Goal: Navigation & Orientation: Find specific page/section

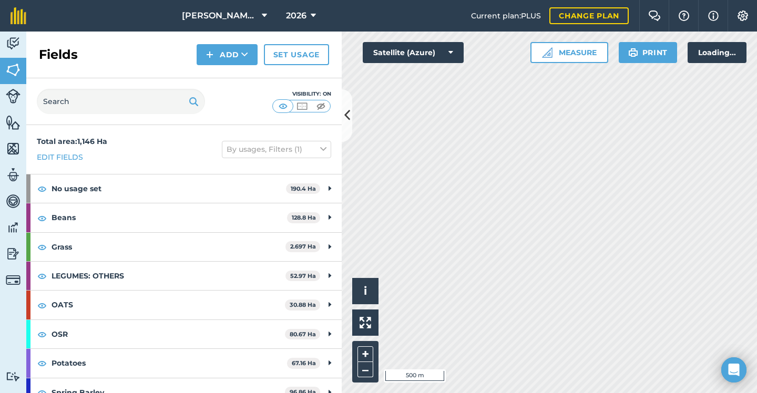
scroll to position [47, 0]
click at [529, 47] on div "Hello i © 2025 TomTom, Microsoft 500 m + – Satellite (Azure) Measure Print 20 °…" at bounding box center [549, 213] width 415 height 362
click at [350, 113] on button at bounding box center [347, 115] width 11 height 53
